Goal: Information Seeking & Learning: Learn about a topic

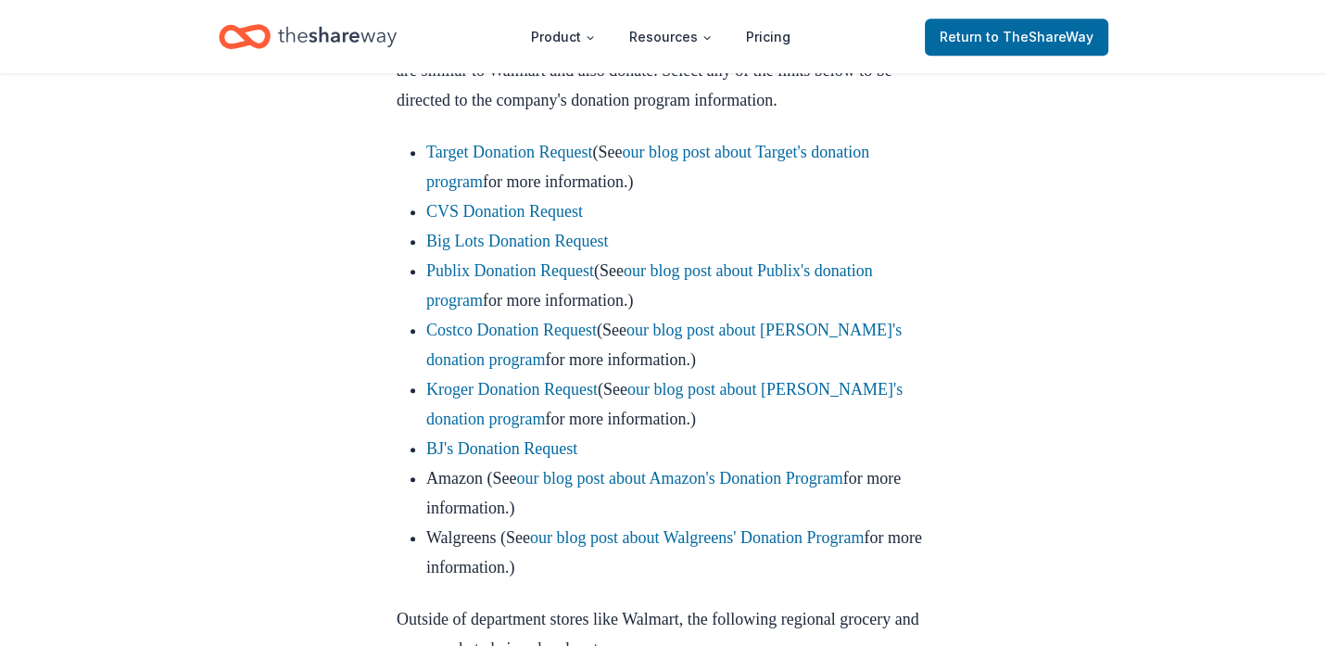
scroll to position [1205, 0]
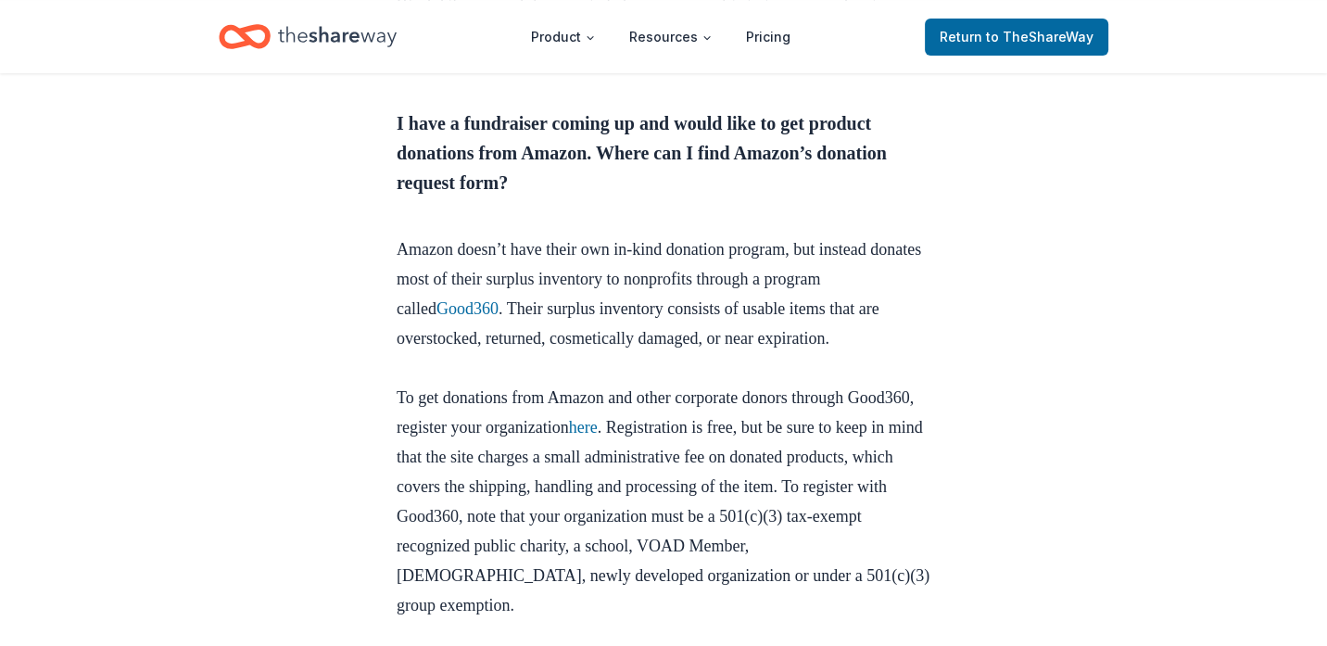
scroll to position [927, 0]
